Goal: Task Accomplishment & Management: Use online tool/utility

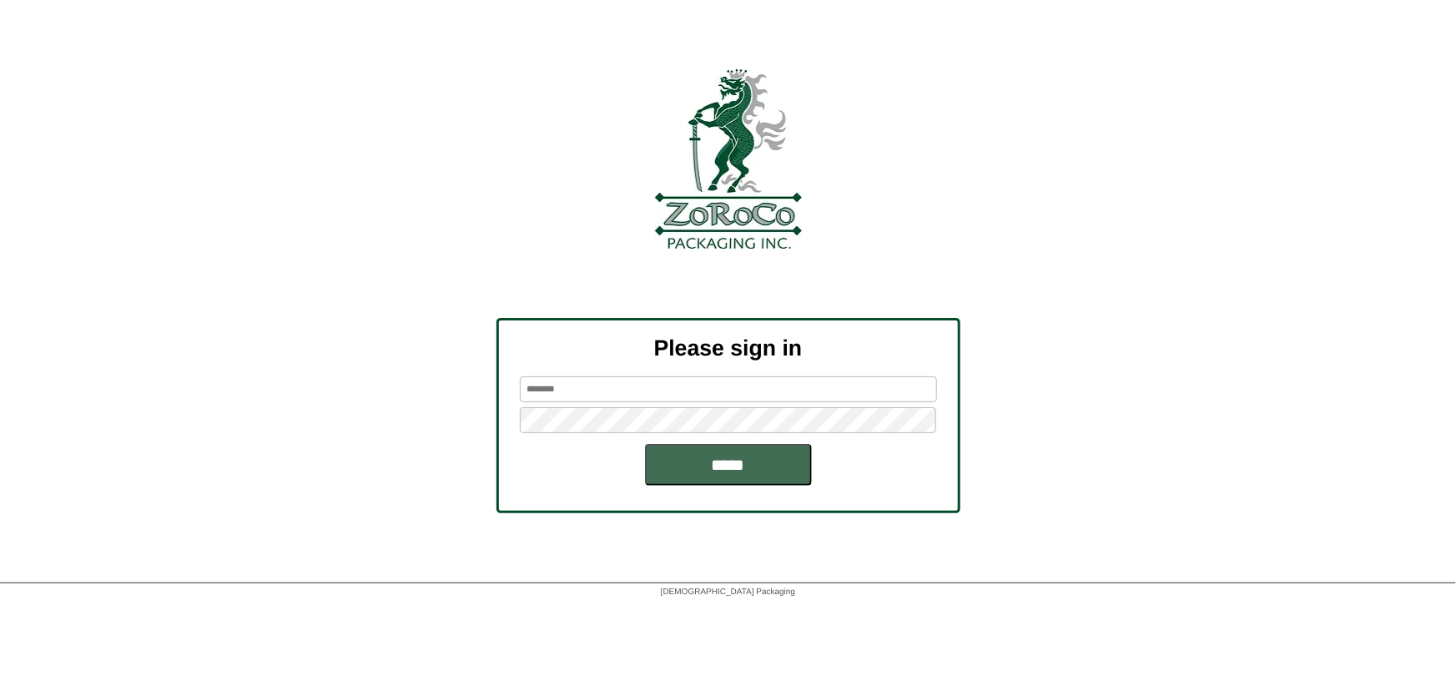
type input "******"
click at [713, 476] on input "*****" at bounding box center [728, 465] width 167 height 42
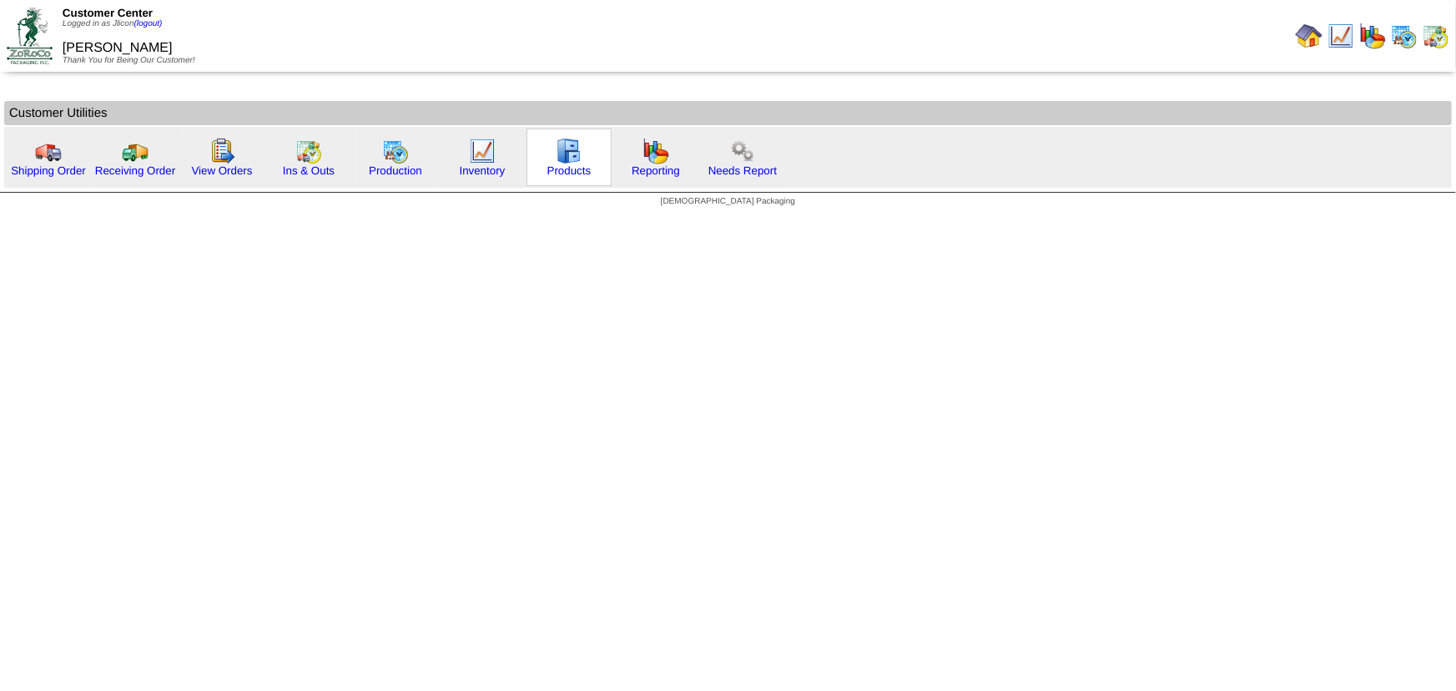
click at [576, 159] on img at bounding box center [569, 151] width 27 height 27
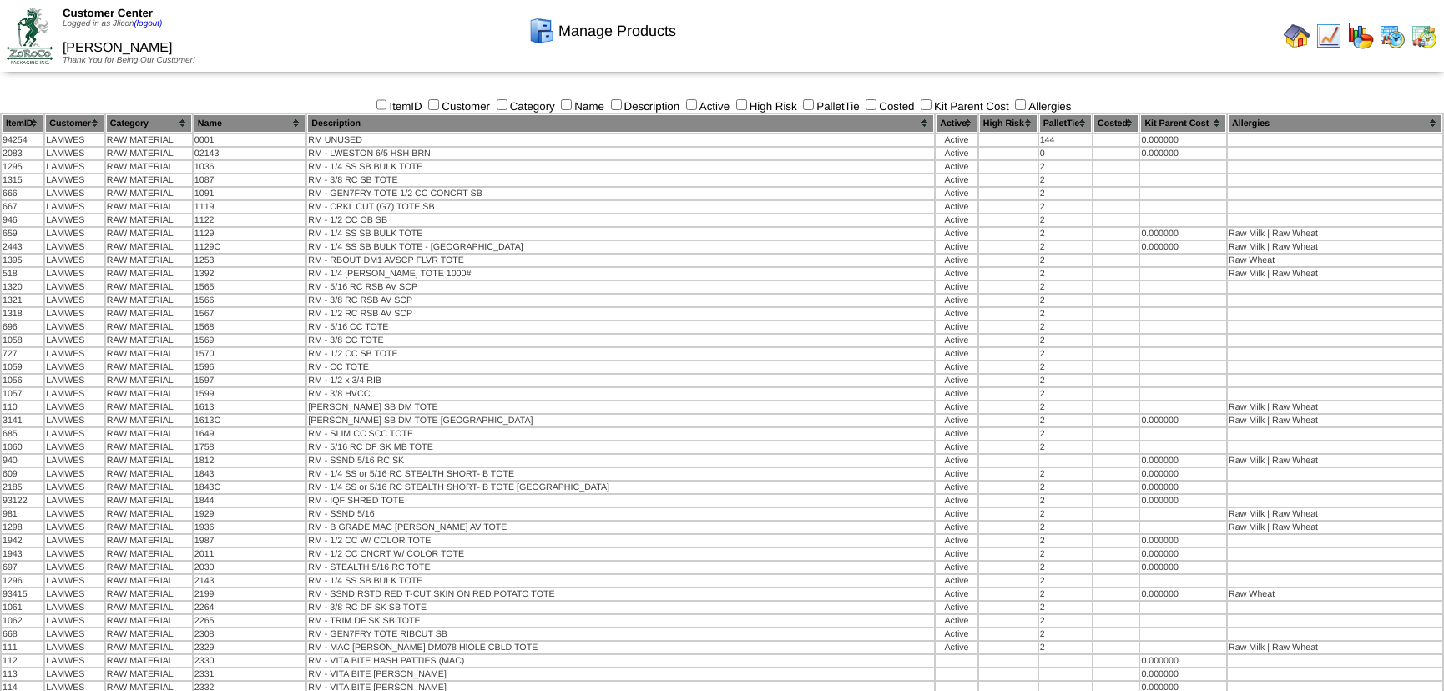
click at [1384, 38] on img at bounding box center [1392, 36] width 27 height 27
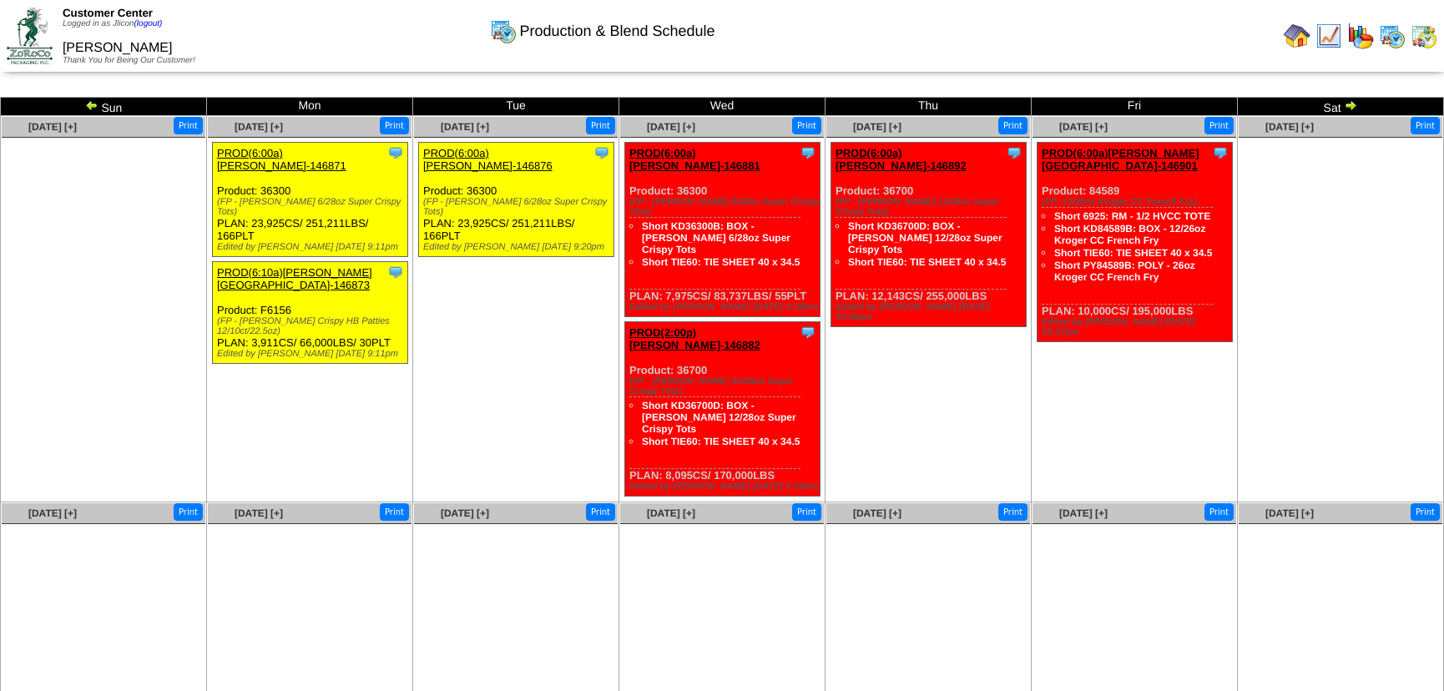
click at [89, 100] on img at bounding box center [91, 104] width 13 height 13
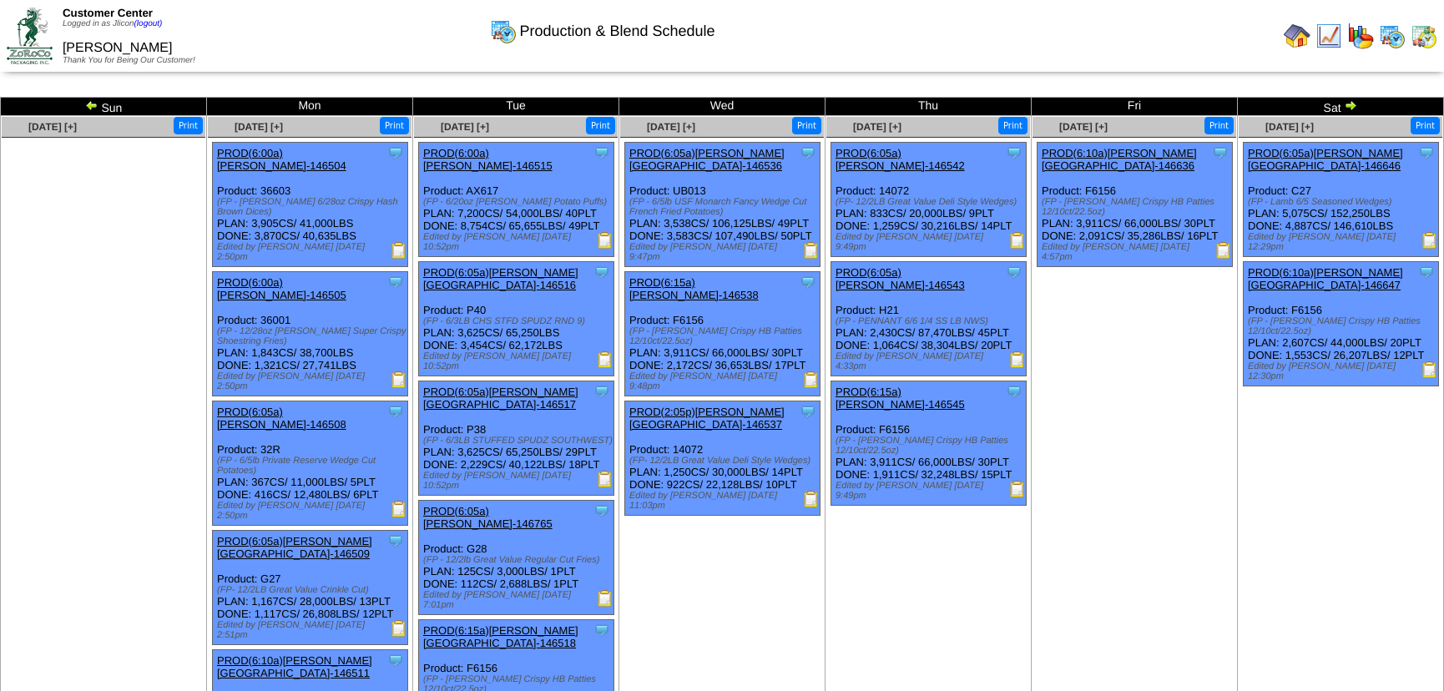
click at [1269, 459] on td "[DATE] [+] Print Clone Item PROD(6:05a)[PERSON_NAME][GEOGRAPHIC_DATA]-146646 [P…" at bounding box center [1341, 632] width 206 height 1032
click at [1158, 467] on td "[DATE] [+] Print Clone Item PROD(6:10a)[PERSON_NAME]-146636 [PERSON_NAME][GEOGR…" at bounding box center [1135, 632] width 206 height 1032
click at [1105, 334] on ul "Clone Item PROD(6:10a)Lamb-Weston-146636 Lamb-Weston ScheduleID: 146636 39100 L…" at bounding box center [1134, 267] width 204 height 250
click at [1292, 462] on td "Sep 13 [+] Print Clone Item PROD(6:05a)Lamb-Weston-146646 Lamb-Weston ScheduleI…" at bounding box center [1341, 632] width 206 height 1032
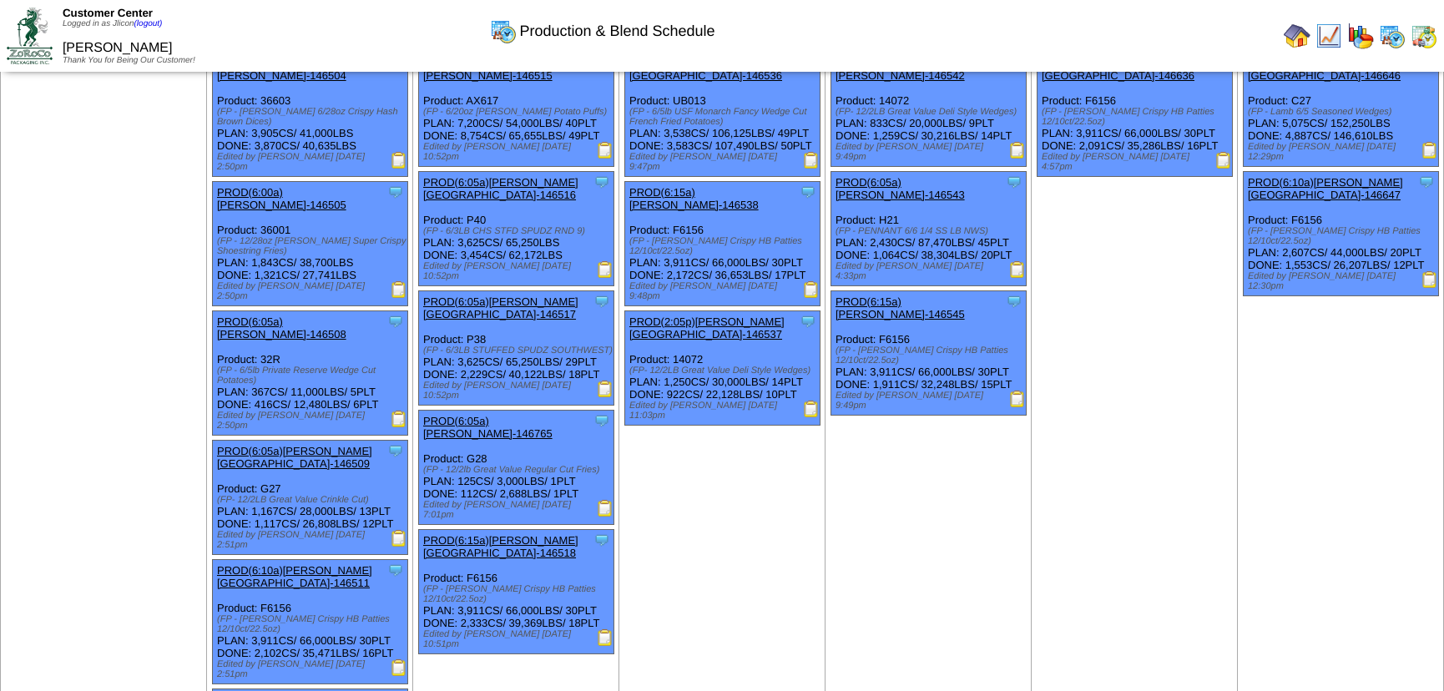
scroll to position [75, 0]
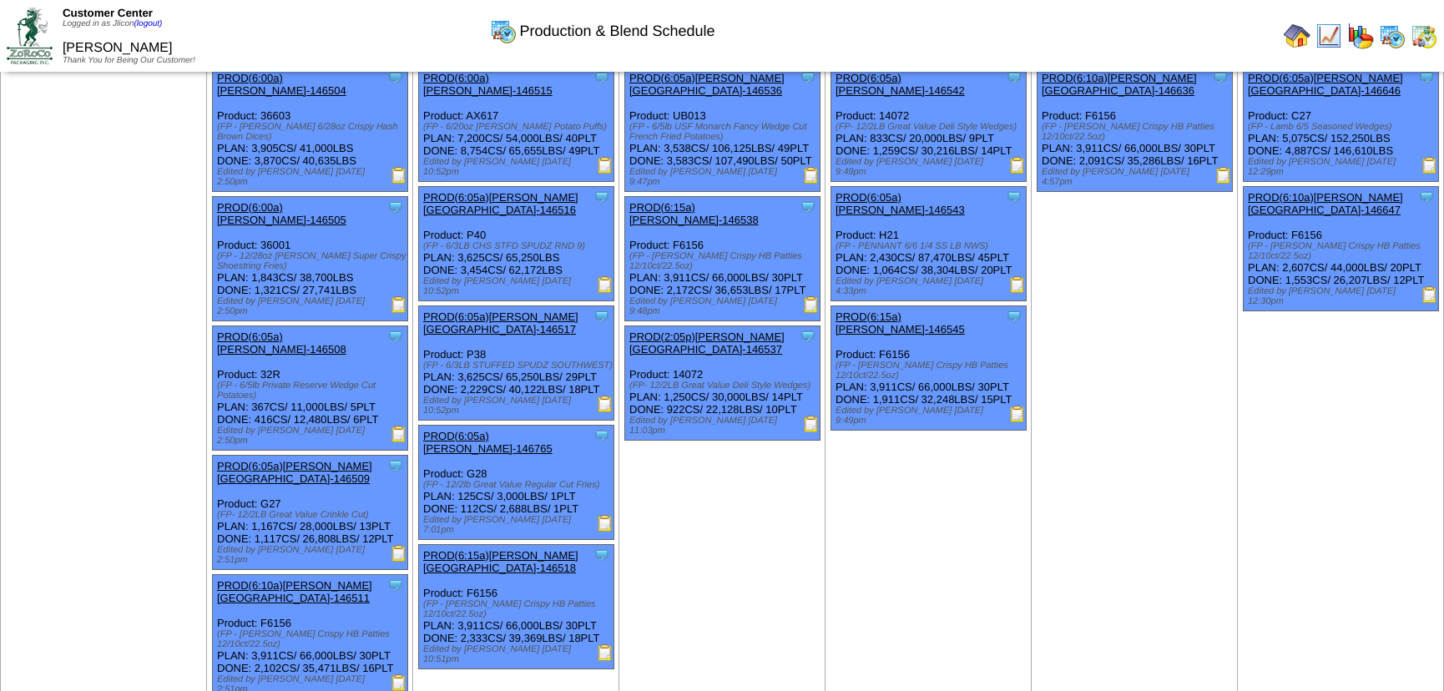
click at [895, 529] on td "Sep 11 [+] Print Clone Item PROD(6:05a)Lamb-Weston-146542 Lamb-Weston ScheduleI…" at bounding box center [928, 557] width 206 height 1032
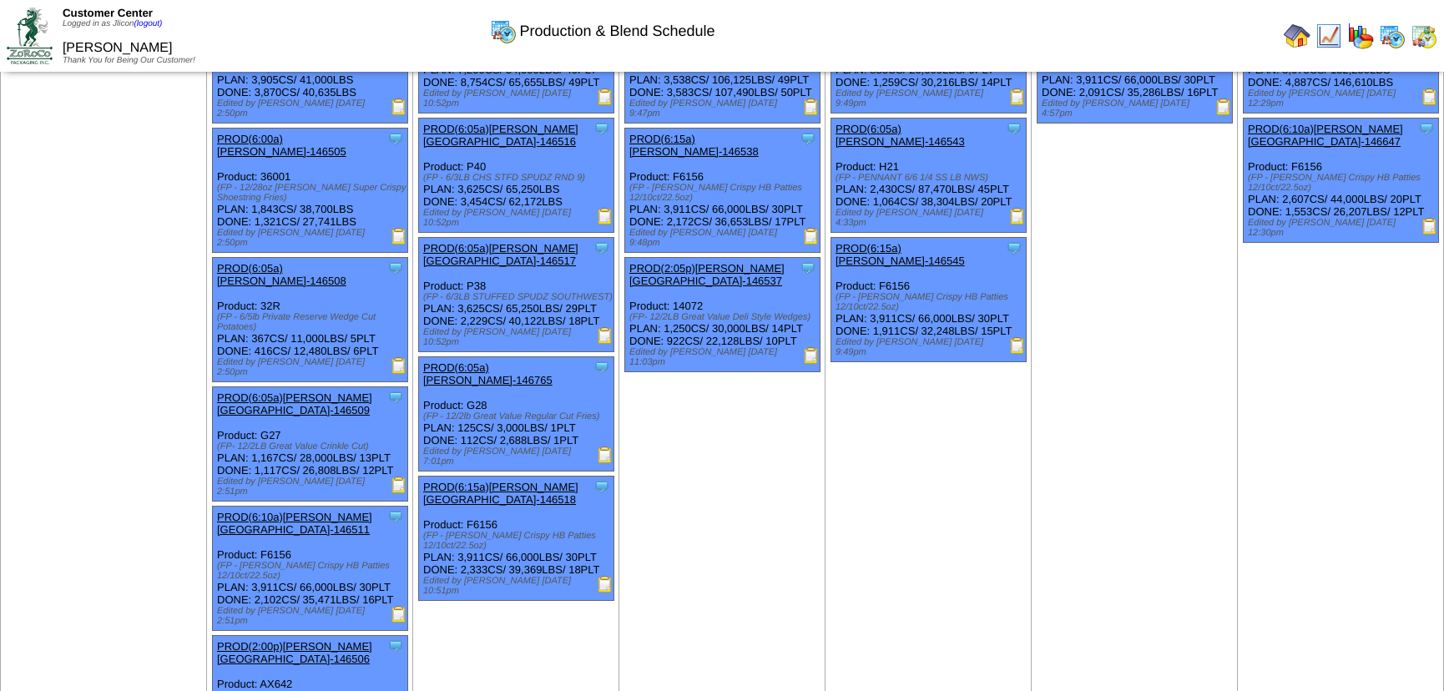
scroll to position [0, 0]
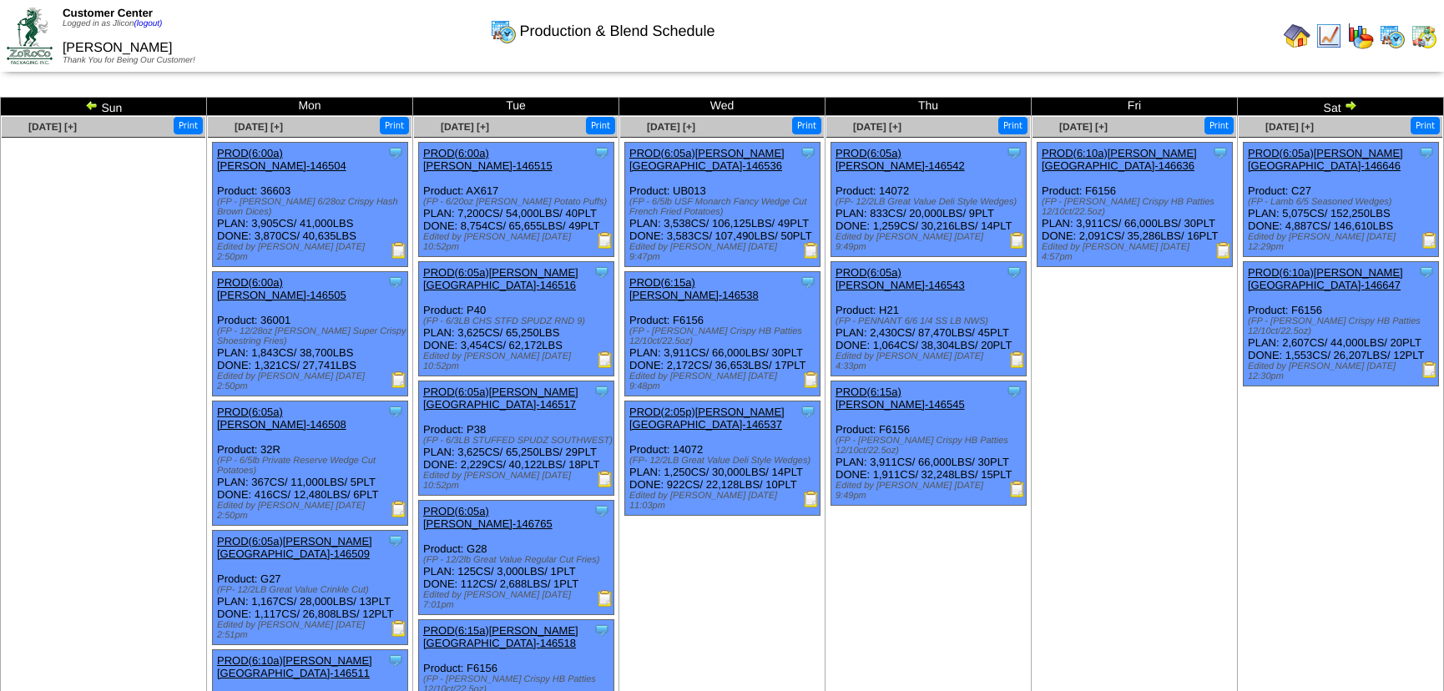
click at [1045, 588] on td "Sep 12 [+] Print Clone Item PROD(6:10a)Lamb-Weston-146636 Lamb-Weston ScheduleI…" at bounding box center [1135, 632] width 206 height 1032
click at [756, 535] on td "Sep 10 [+] Print Clone Item PROD(6:05a)Lamb-Weston-146536 Lamb-Weston ScheduleI…" at bounding box center [722, 632] width 206 height 1032
click at [977, 496] on td "Sep 11 [+] Print Clone Item PROD(6:05a)Lamb-Weston-146542 Lamb-Weston ScheduleI…" at bounding box center [928, 632] width 206 height 1032
